Goal: Information Seeking & Learning: Learn about a topic

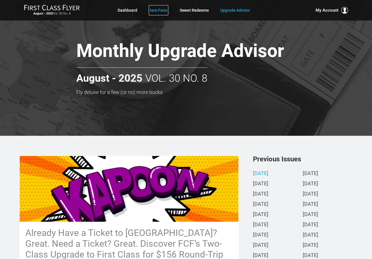
click at [164, 9] on link "Rare Fares" at bounding box center [159, 10] width 20 height 10
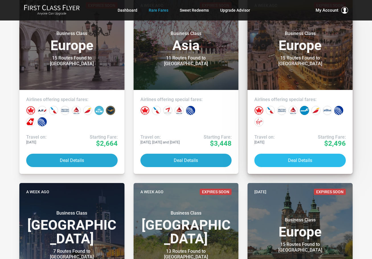
scroll to position [342, 0]
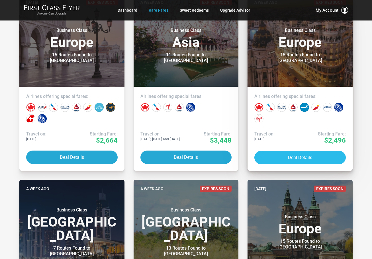
click at [300, 154] on button "Deal Details" at bounding box center [299, 157] width 91 height 13
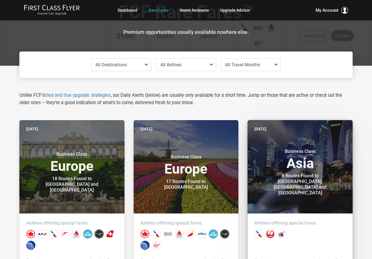
scroll to position [0, 0]
